Goal: Consume media (video, audio): Consume media (video, audio)

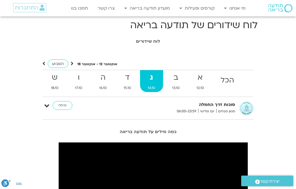
click at [228, 111] on span "מגוון מנחים" at bounding box center [225, 111] width 19 height 6
click at [65, 109] on link "כניסה" at bounding box center [63, 105] width 20 height 9
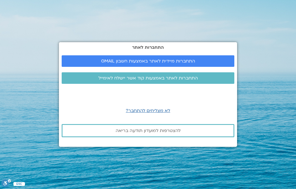
click at [193, 64] on span "התחברות מיידית לאתר באמצעות חשבון GMAIL" at bounding box center [148, 61] width 94 height 5
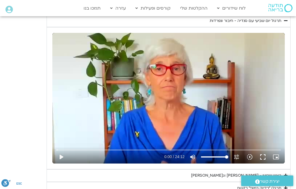
scroll to position [252, 0]
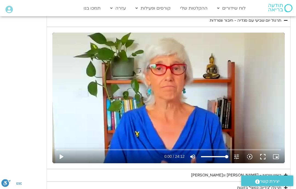
click at [62, 157] on button "play_arrow" at bounding box center [60, 156] width 13 height 13
type input "0"
type input "0.189334374997998"
click at [65, 158] on button "play_arrow" at bounding box center [60, 156] width 13 height 13
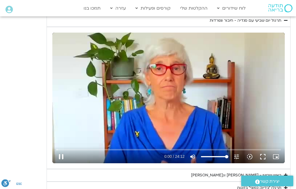
type input "0.0240233683544824"
type input "0.189334374997998"
type input "0.149793171971695"
type input "0.189334374997998"
type input "0.275339784354995"
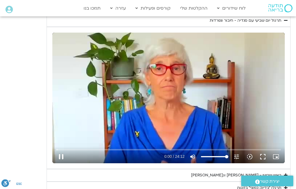
type input "0.189334374997998"
type input "0.401078843675061"
type input "0.189334374997998"
type input "0.526497373659568"
type input "0.189334374997998"
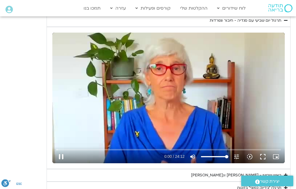
type input "0.692928653023378"
type input "0.189334374997998"
type input "0.818122711326712"
type input "0.189334374997998"
type input "0.944027407345084"
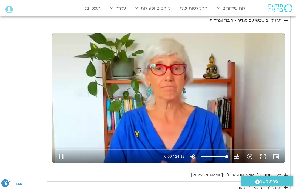
type input "0.189334374997998"
type input "1.016546037"
type input "0.189334374997998"
type input "1.19759391866558"
type input "0.189334374997998"
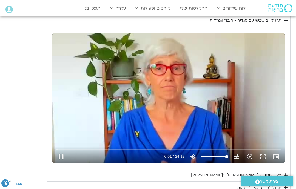
type input "1.32299610299786"
type input "0.189334374997998"
type input "1.44920865300252"
type input "0.189334374997998"
type input "1.57467291166236"
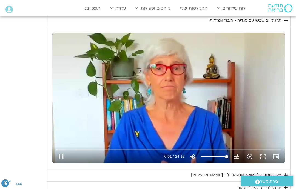
type input "0.189334374997998"
type input "1.70313534568434"
type input "0.189334374997998"
type input "1.82849518733797"
type input "0.189334374997998"
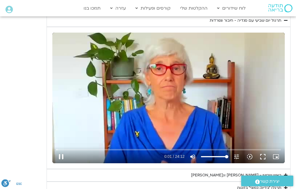
type input "1.95396769667318"
type input "0.189334374997998"
type input "2.020102031"
type input "0.189334374997998"
type input "2.20455041366002"
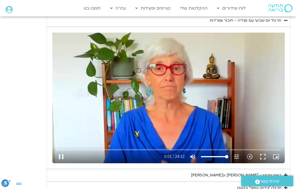
type input "0.189334374997998"
type input "2.32964006565254"
type input "0.189334374997998"
type input "2.45484742666742"
type input "0.189334374997998"
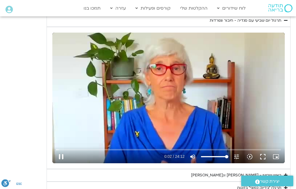
type input "2.58009999564074"
type input "0.189334374997998"
type input "2.70569721701033"
type input "0.189334374997998"
type input "2.83084286934254"
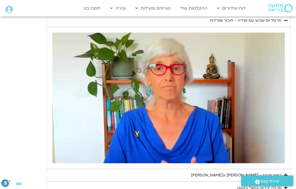
type input "0.189334374997998"
type input "841.457483526347"
type input "0.189334374997998"
type input "841.604932549332"
type input "0.189334374997998"
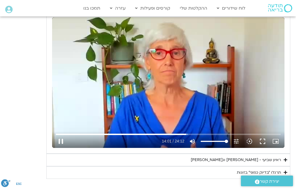
type input "841.732267272678"
type input "0.189334374997998"
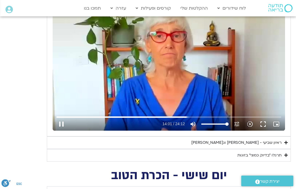
type input "841.858821697008"
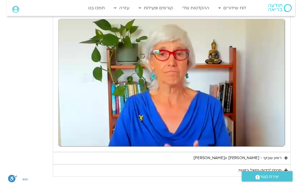
scroll to position [259, -1]
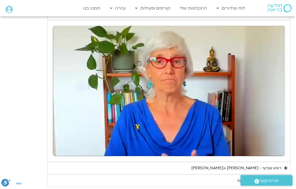
click at [295, 133] on section "יום שביעי - חיבור ונפרדות תרגול יום שביעי עם [PERSON_NAME] - חיבור ונפרדות נא ל…" at bounding box center [149, 89] width 296 height 197
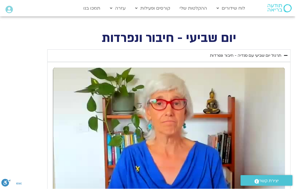
scroll to position [218, -1]
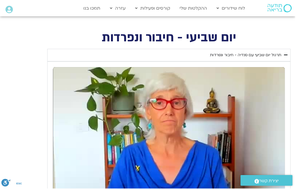
type input "0.189334374997998"
type input "1187.38443585432"
type input "0.189334374997998"
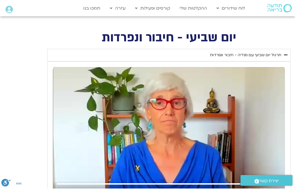
type input "1187.50990829"
type input "0.189334374997998"
type input "1187.63553013267"
type input "0.189334374997998"
type input "1187.761014683"
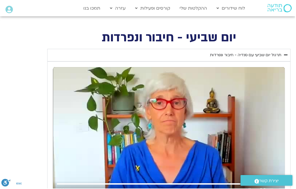
type input "0.189334374997998"
type input "1187.88624719232"
type input "0.189334374997998"
type input "1188.01141816966"
type input "0.189334374997998"
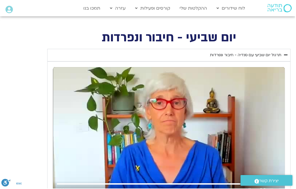
type input "1188.13708107101"
type input "0.189334374997998"
type input "1188.26317380999"
type input "0.189334374997998"
type input "1188.38834384002"
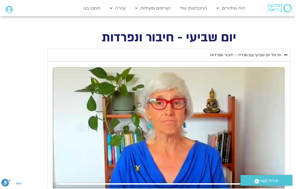
type input "0.189334374997998"
type input "1188.51350560934"
type input "0.189334374997998"
type input "1188.638903182"
type input "0.189334374997998"
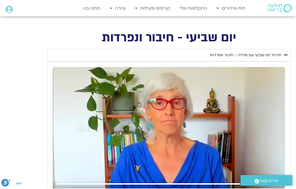
type input "1188.76401167069"
type input "0.189334374997998"
type input "1188.88918920166"
type input "0.189334374997998"
type input "1189.01445422034"
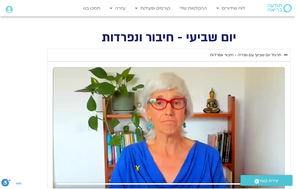
type input "0.189334374997998"
type input "1189.139840018"
type input "0.189334374997998"
type input "1189.26528953699"
type input "0.189334374997998"
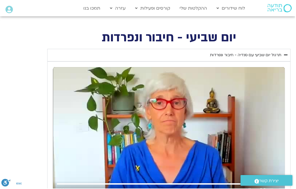
type input "1189.39042026567"
type input "0.189334374997998"
type input "1189.51555091901"
type input "0.189334374997998"
type input "1189.77837196932"
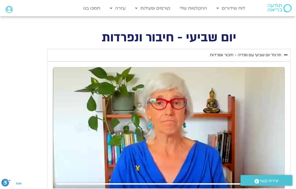
type input "0.189334374997998"
type input "1189.90525425901"
type input "0.189334374997998"
type input "1190.015616971"
type input "0.189334374997998"
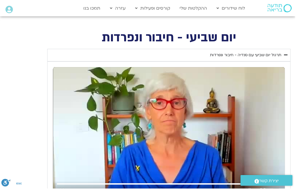
type input "1190.15999850067"
type input "0.189334374997998"
type input "1190.28521862131"
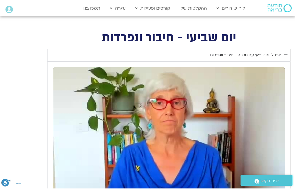
type input "0.189334374997998"
type input "1452.76"
type input "0.189334374997998"
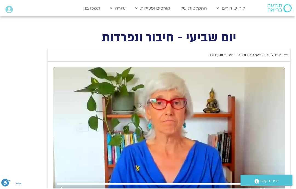
type input "1452.76"
type input "0.189334374997998"
type input "1452.76"
type input "0.189334374997998"
type input "1452.76"
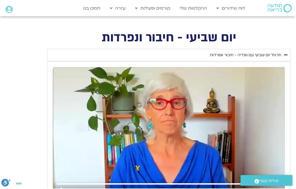
type input "0.189334374997998"
type input "1452.76"
type input "0.189334374997998"
type input "1452.76"
type input "0.189334374997998"
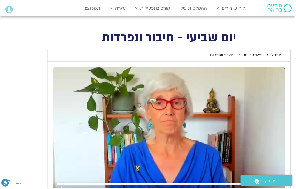
type input "1452.76"
type input "0.189334374997998"
type input "1452.76"
type input "0.189334374997998"
type input "1452.76"
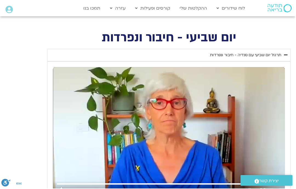
type input "0.189334374997998"
type input "1452.76"
type input "0.189334374997998"
type input "1452.76"
type input "0.189334374997998"
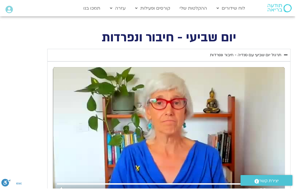
type input "1452.76"
type input "0.189334374997998"
type input "1452.76"
type input "0.189334374997998"
type input "1452.76"
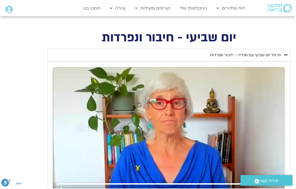
type input "0.189334374997998"
type input "1452.76"
type input "0.189334374997998"
type input "1452.76"
type input "0.189334374997998"
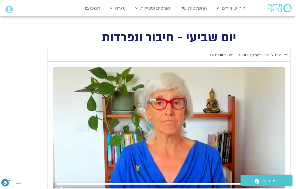
type input "1452.76"
type input "0.189334374997998"
type input "1452.76"
type input "0.189334374997998"
type input "1452.76"
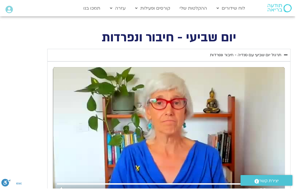
type input "0.189334374997998"
type input "1452.76"
type input "0.189334374997998"
type input "1452.76"
type input "0.189334374997998"
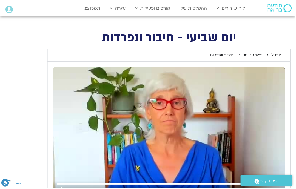
type input "1452.76"
type input "0.189334374997998"
type input "1452.76"
type input "0.189334374997998"
type input "1452.76"
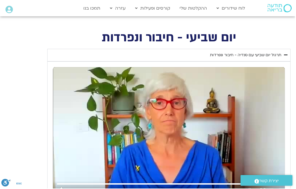
type input "0.189334374997998"
type input "1452.76"
type input "0.189334374997998"
type input "1452.76"
type input "0.189334374997998"
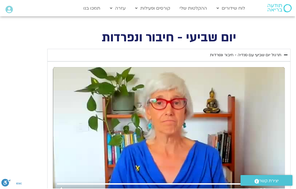
type input "1452.76"
type input "0.189334374997998"
type input "1452.76"
type input "0.189334374997998"
type input "1452.76"
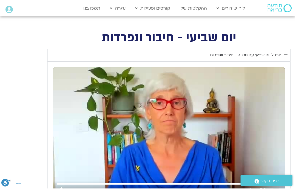
type input "0.189334374997998"
type input "1452.76"
type input "0.189334374997998"
type input "1452.76"
type input "0.189334374997998"
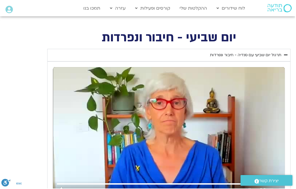
type input "1452.76"
type input "0.189334374997998"
type input "1452.76"
type input "0.189334374997998"
type input "1452.76"
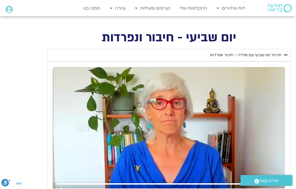
type input "0.189334374997998"
type input "1452.76"
type input "0.189334374997998"
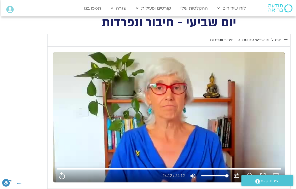
type input "1452.76"
type input "0.189334374997998"
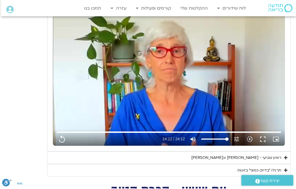
type input "1452.76"
type input "0.189334374997998"
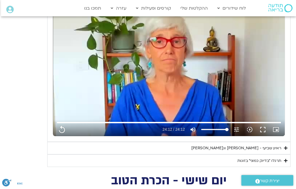
type input "1452.76"
type input "0.189334374997998"
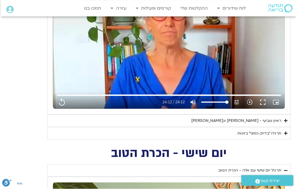
type input "1452.76"
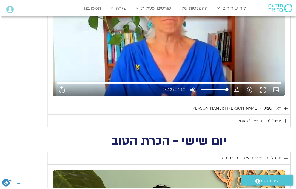
type input "0.189334374997998"
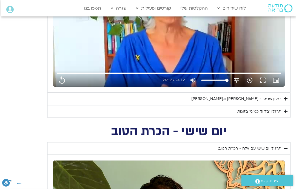
type input "1452.76"
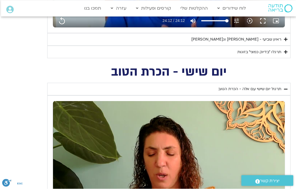
type input "0.189334374997998"
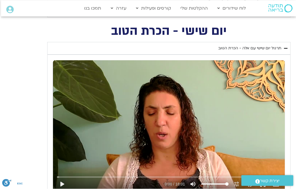
type input "1452.76"
type input "0.189334374997998"
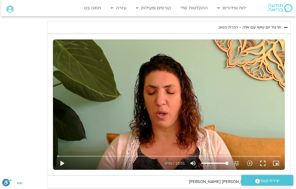
type input "1452.76"
type input "0.189334374997998"
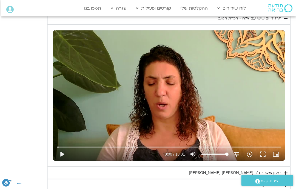
type input "1452.76"
type input "0.189334374997998"
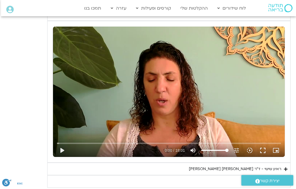
type input "1452.76"
type input "0.189334374997998"
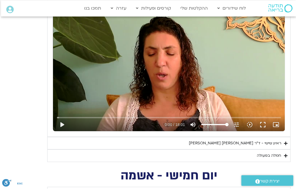
type input "1452.76"
type input "0.189334374997998"
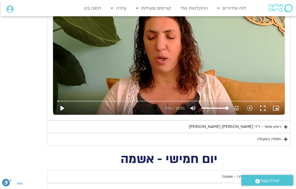
type input "1452.76"
type input "0.189334374997998"
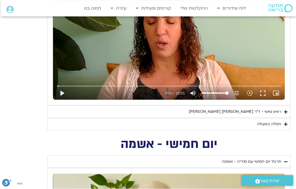
type input "1452.76"
type input "0.189334374997998"
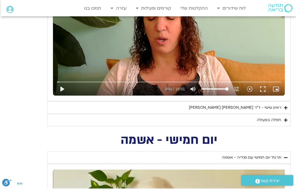
type input "1452.76"
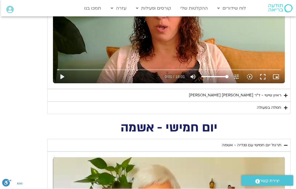
type input "0.189334374997998"
type input "1452.76"
type input "0.189334374997998"
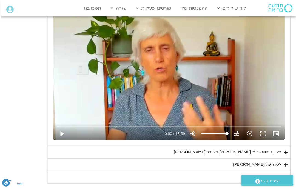
scroll to position [685, -1]
click at [65, 138] on button "play_arrow" at bounding box center [61, 133] width 13 height 13
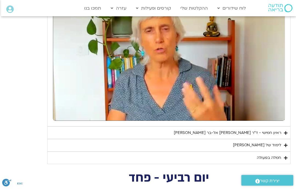
scroll to position [687, 0]
